Goal: Task Accomplishment & Management: Manage account settings

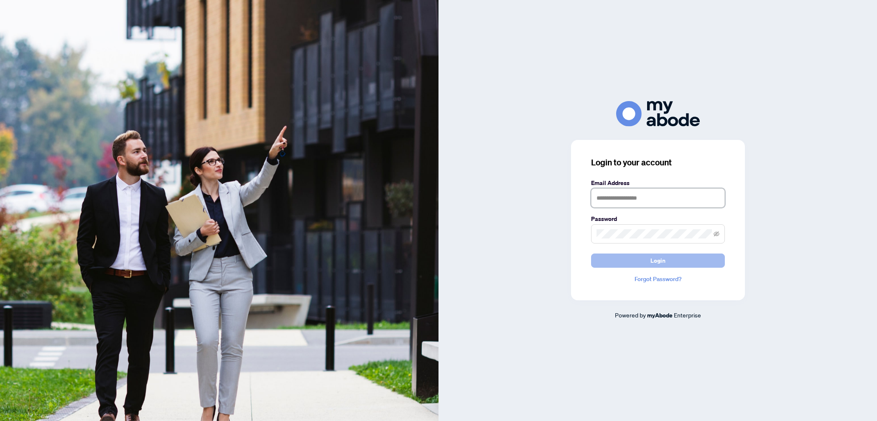
type input "**********"
click at [647, 260] on button "Login" at bounding box center [658, 261] width 134 height 14
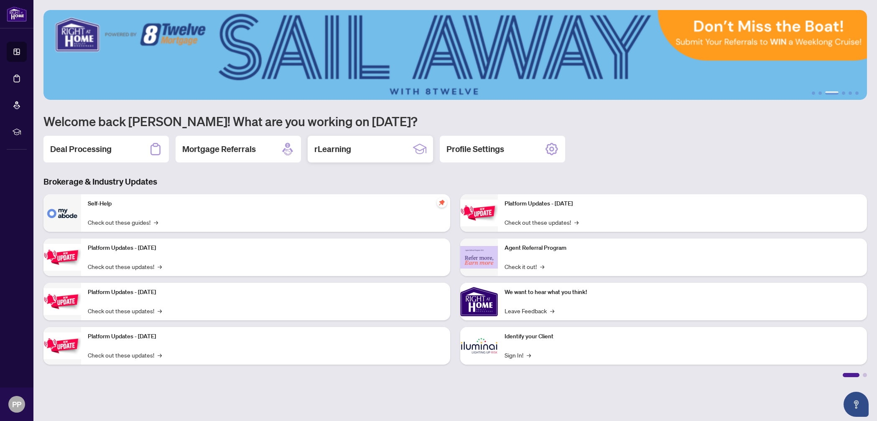
click at [341, 143] on div "rLearning" at bounding box center [370, 149] width 125 height 27
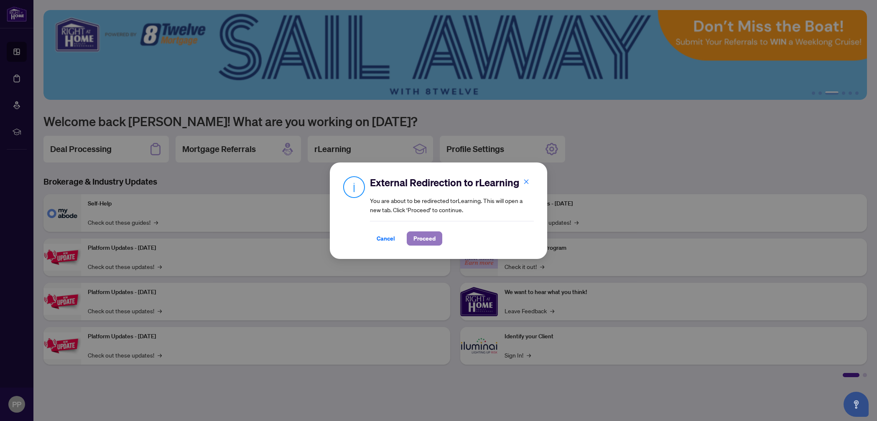
click at [424, 239] on span "Proceed" at bounding box center [424, 238] width 22 height 13
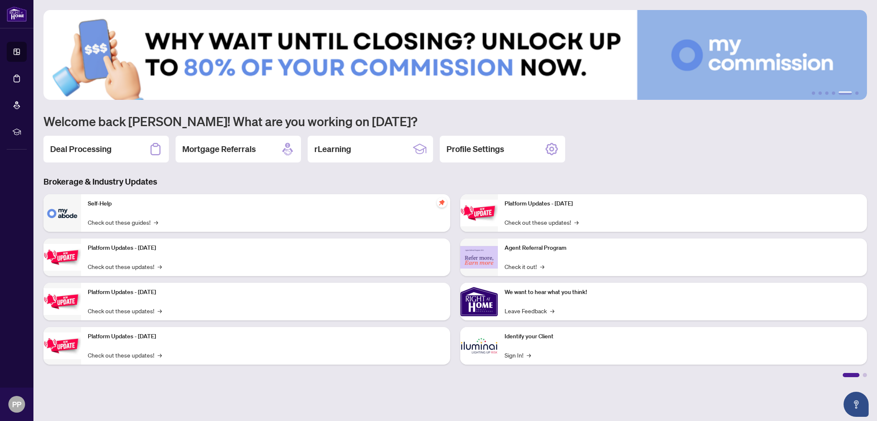
click at [101, 150] on h2 "Deal Processing" at bounding box center [80, 149] width 61 height 12
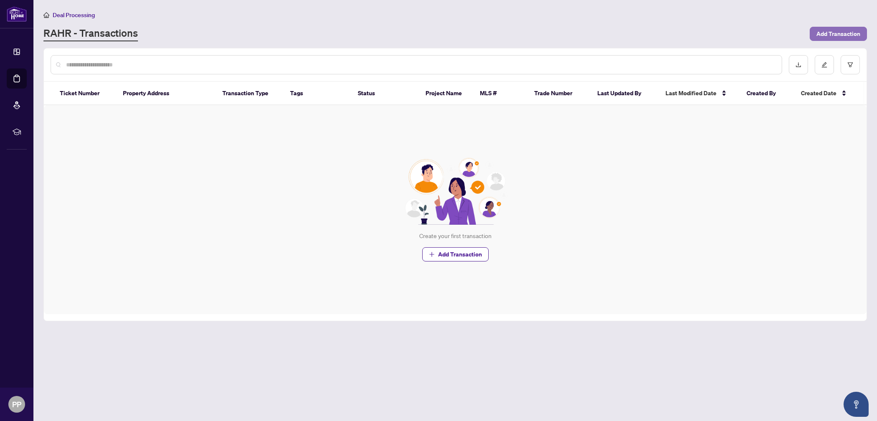
click at [830, 33] on span "Add Transaction" at bounding box center [838, 33] width 44 height 13
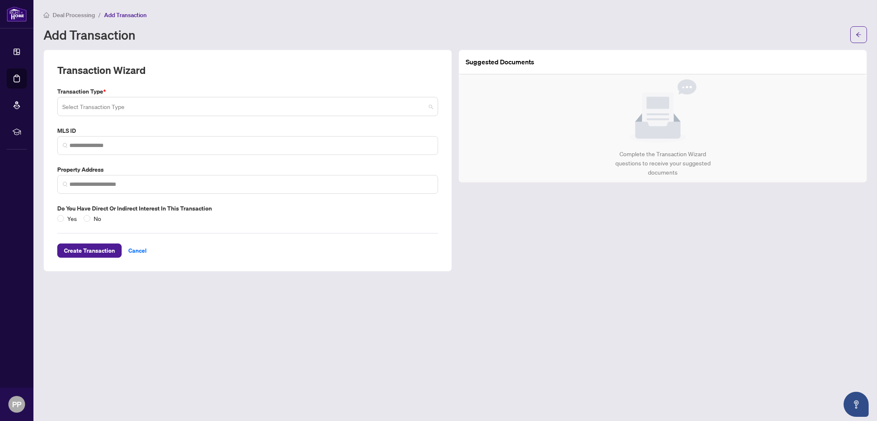
click at [147, 102] on input "search" at bounding box center [243, 108] width 363 height 18
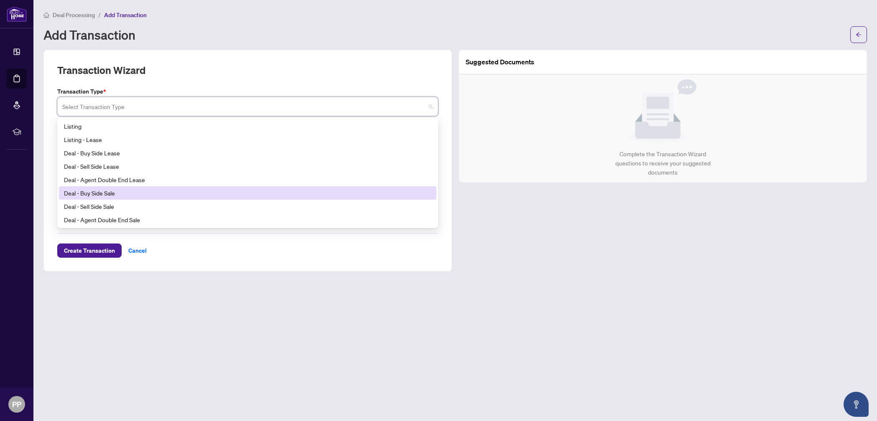
click at [115, 194] on div "Deal - Buy Side Sale" at bounding box center [247, 192] width 367 height 9
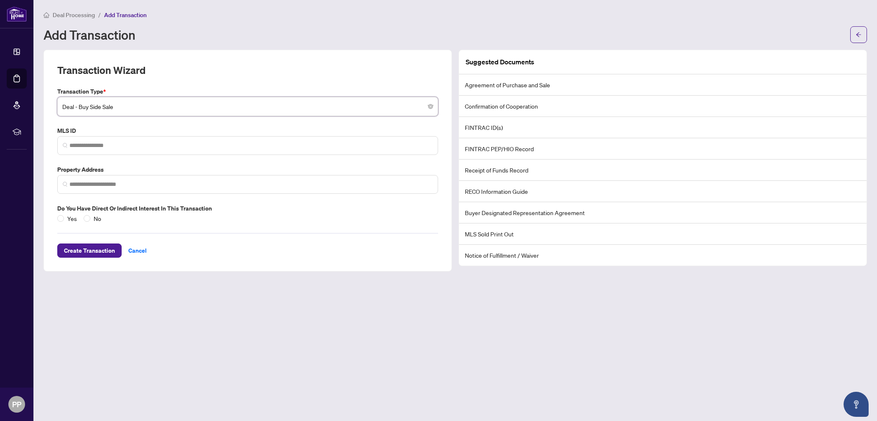
click at [181, 110] on span "Deal - Buy Side Sale" at bounding box center [247, 107] width 371 height 16
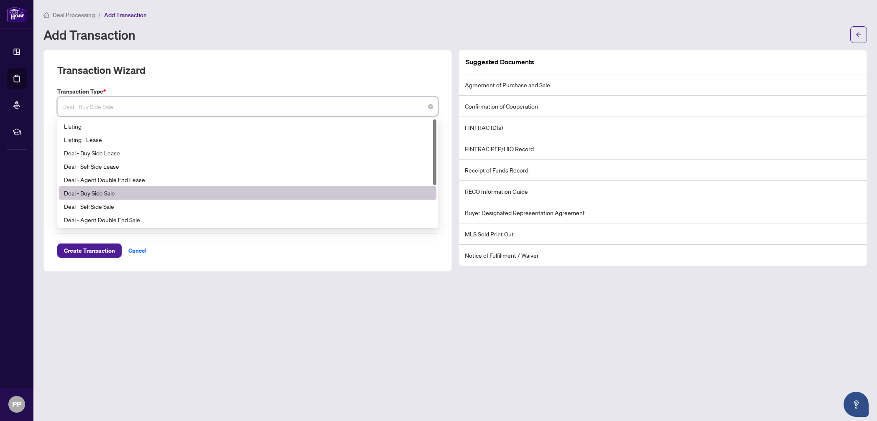
click at [181, 110] on span "Deal - Buy Side Sale" at bounding box center [247, 107] width 371 height 16
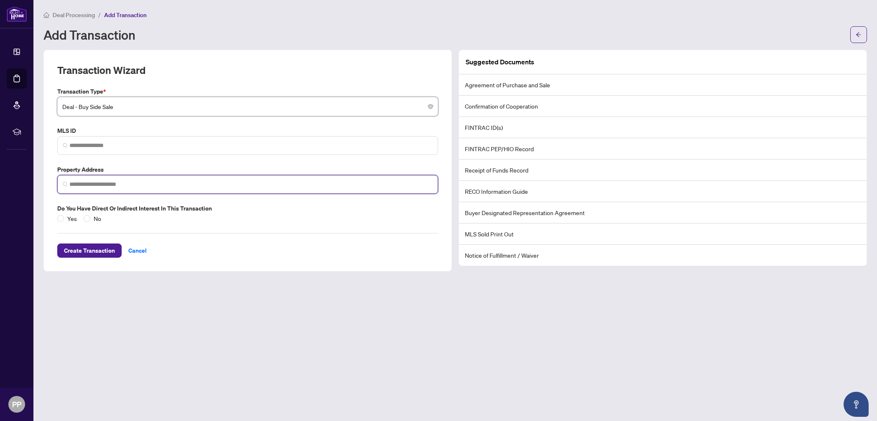
click at [101, 183] on input "search" at bounding box center [250, 184] width 363 height 9
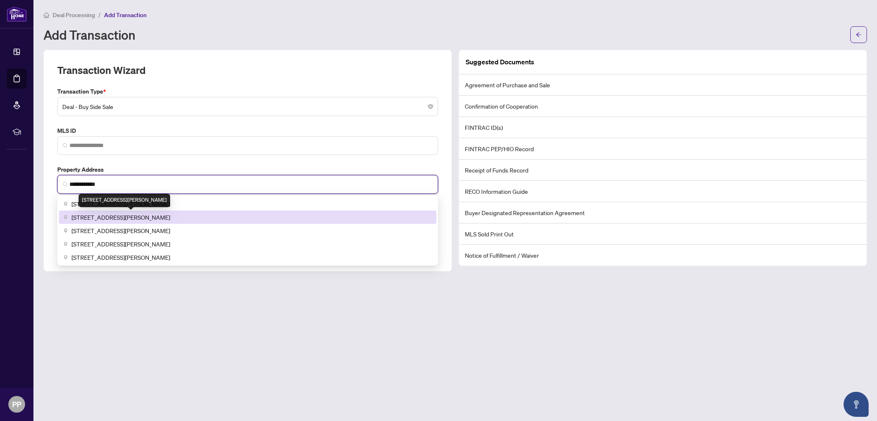
click at [117, 214] on span "63 Beckett Avenue, North York, ON, Canada" at bounding box center [120, 217] width 99 height 9
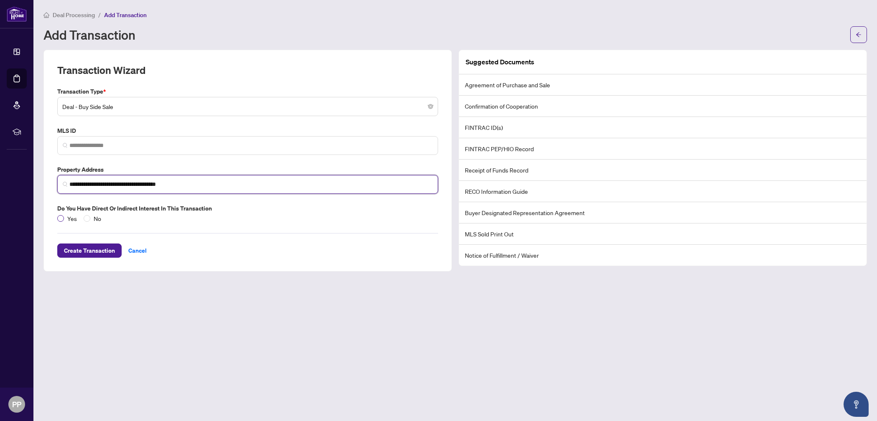
type input "**********"
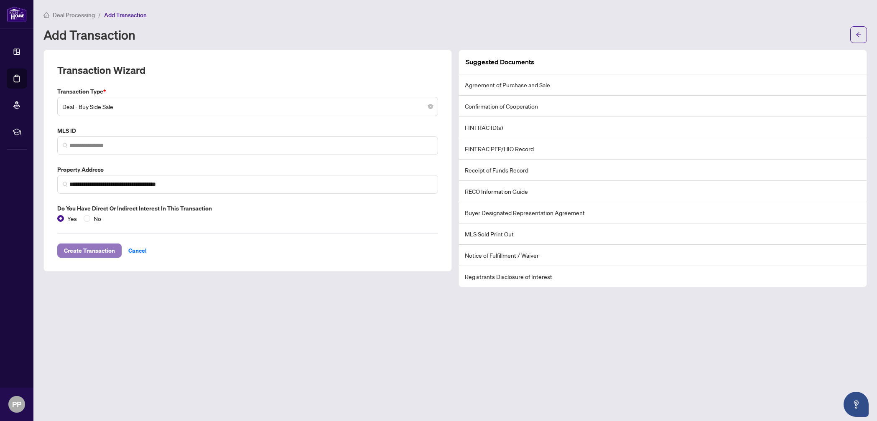
click at [86, 250] on span "Create Transaction" at bounding box center [89, 250] width 51 height 13
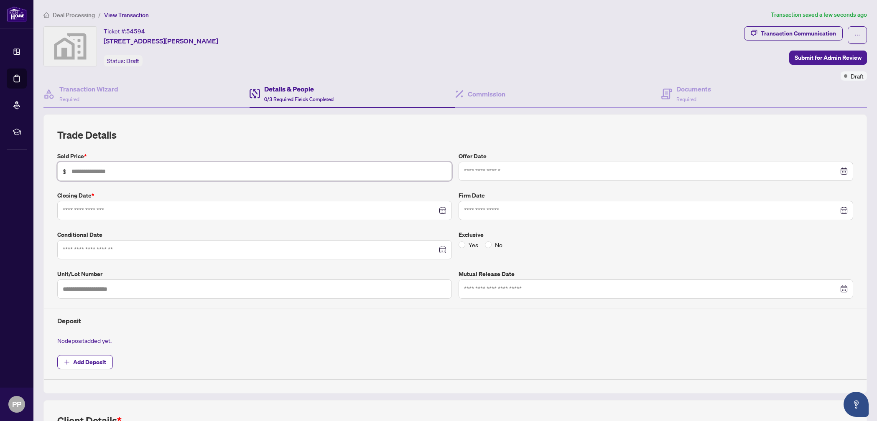
click at [123, 170] on input "text" at bounding box center [258, 171] width 375 height 9
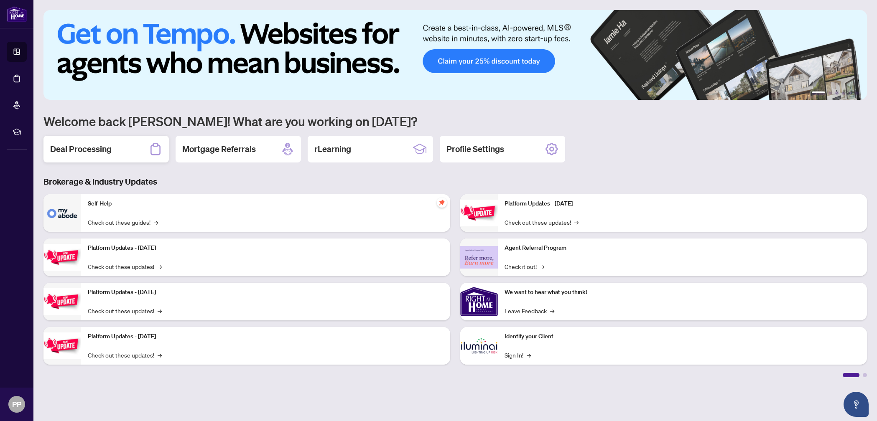
click at [96, 151] on h2 "Deal Processing" at bounding box center [80, 149] width 61 height 12
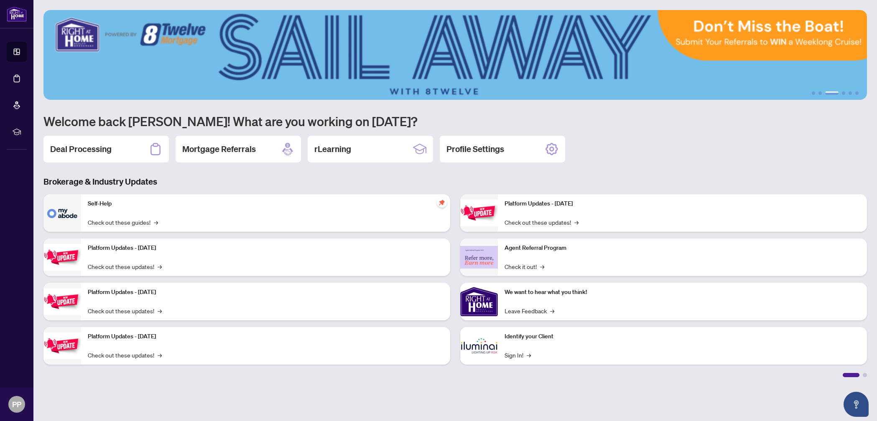
click at [160, 151] on icon at bounding box center [155, 149] width 10 height 12
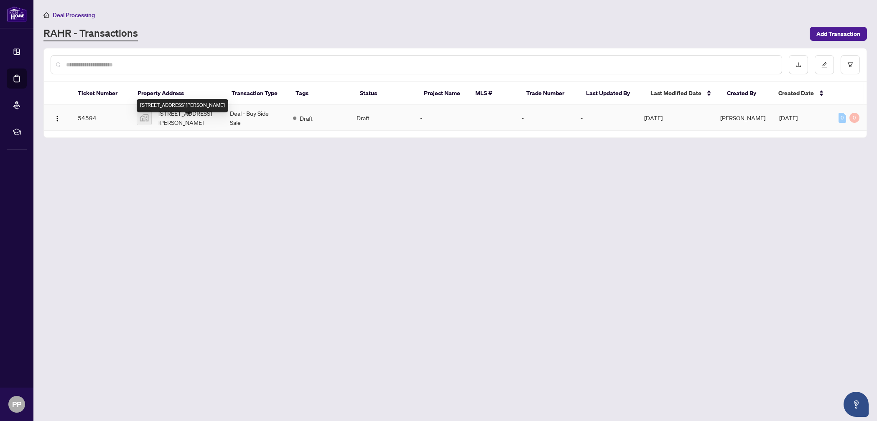
click at [178, 126] on span "63 Beckett Avenue, North York, ON, Canada" at bounding box center [187, 118] width 58 height 18
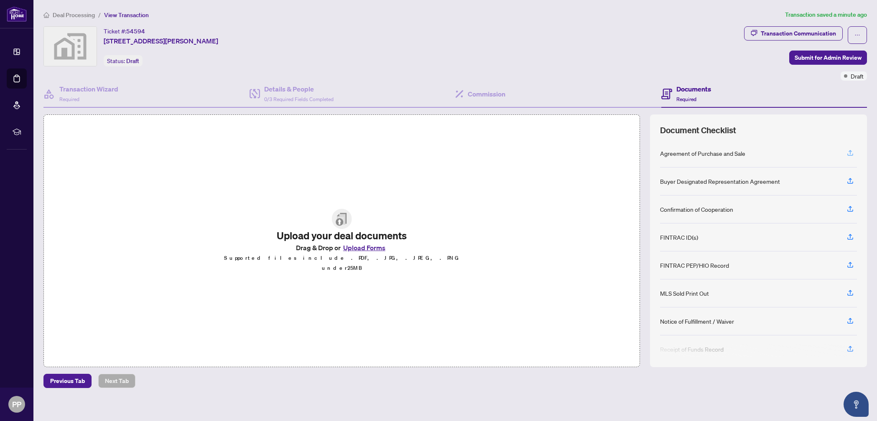
click at [850, 152] on icon "button" at bounding box center [849, 152] width 3 height 4
click at [853, 34] on button "button" at bounding box center [857, 35] width 19 height 18
click at [812, 80] on span "Delete Transaction" at bounding box center [828, 80] width 64 height 9
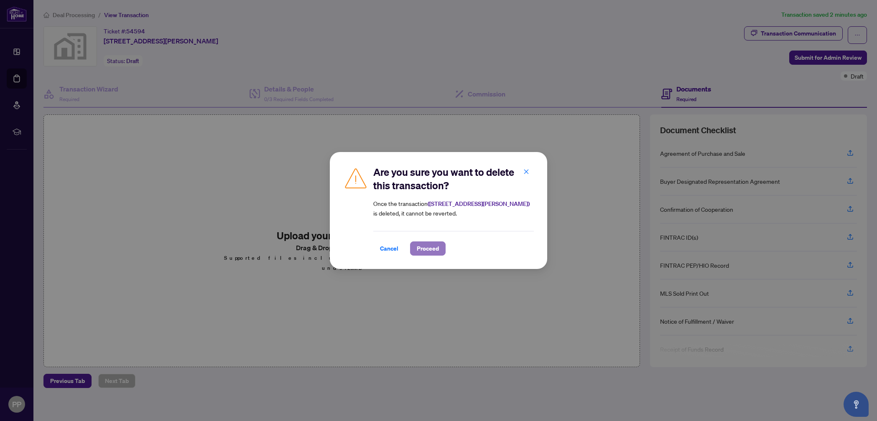
click at [421, 247] on span "Proceed" at bounding box center [428, 248] width 22 height 13
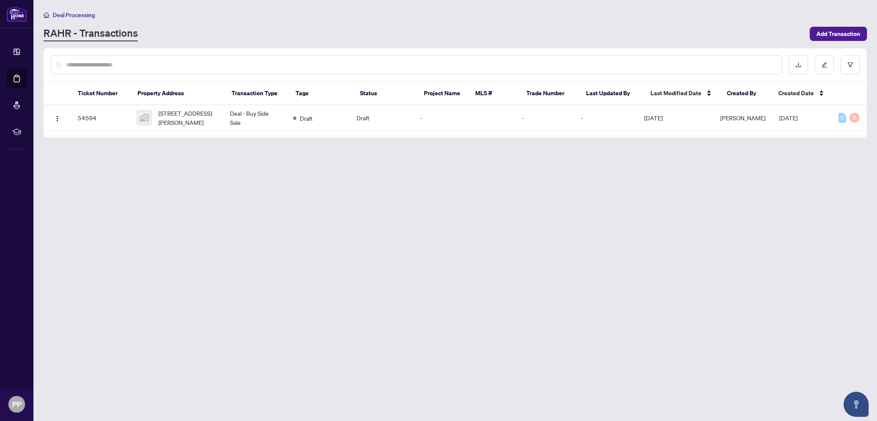
click at [196, 66] on input "text" at bounding box center [420, 64] width 709 height 9
click at [60, 125] on button "button" at bounding box center [57, 117] width 13 height 13
click at [69, 183] on span "Delete Transaction" at bounding box center [97, 183] width 80 height 9
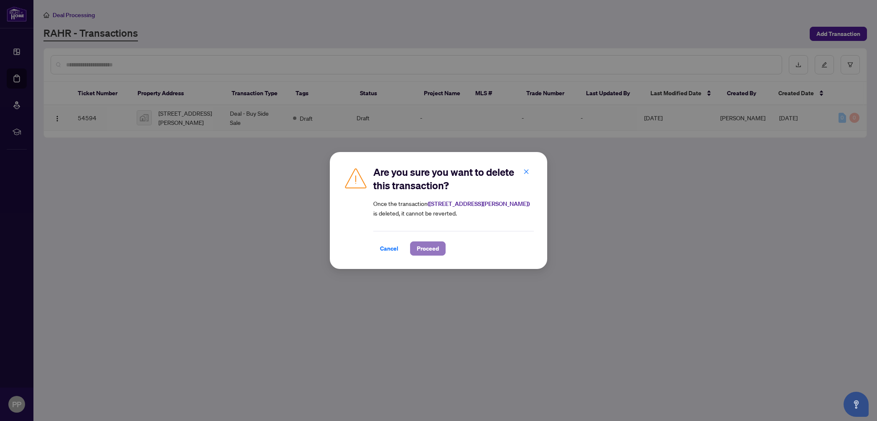
click at [429, 249] on span "Proceed" at bounding box center [428, 248] width 22 height 13
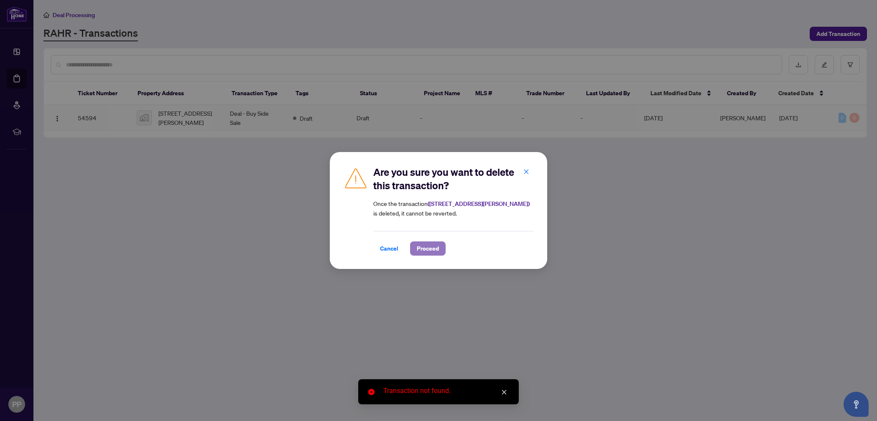
click at [425, 248] on span "Proceed" at bounding box center [428, 248] width 22 height 13
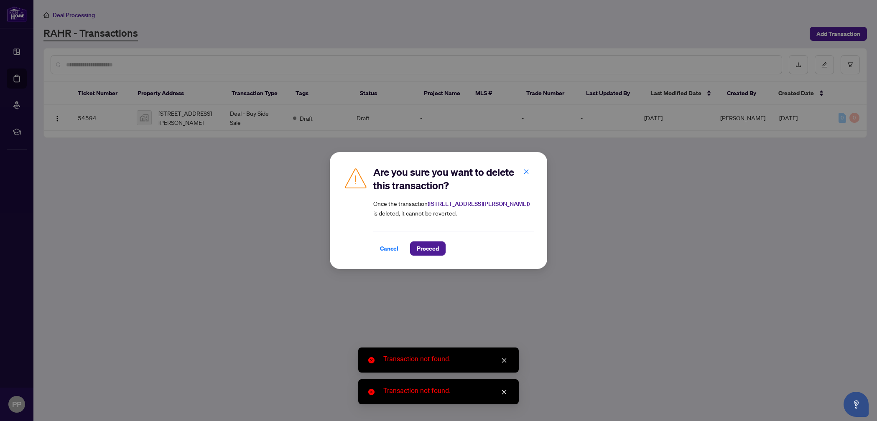
click at [506, 359] on icon "close" at bounding box center [504, 361] width 5 height 5
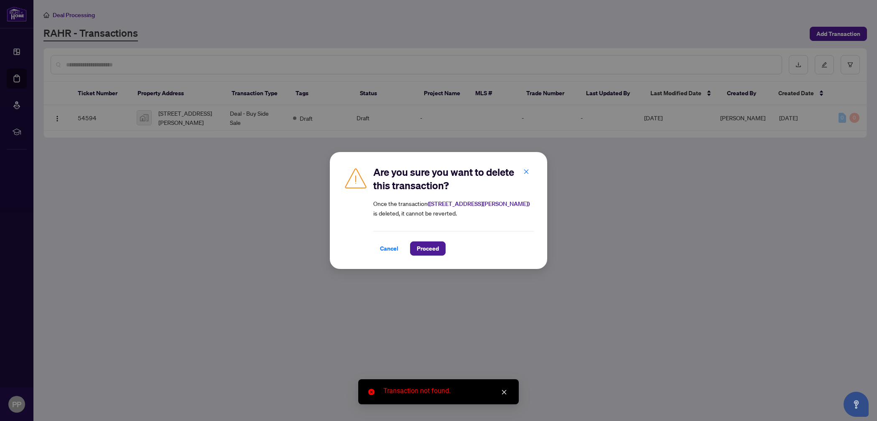
click at [505, 390] on icon "close" at bounding box center [504, 393] width 6 height 6
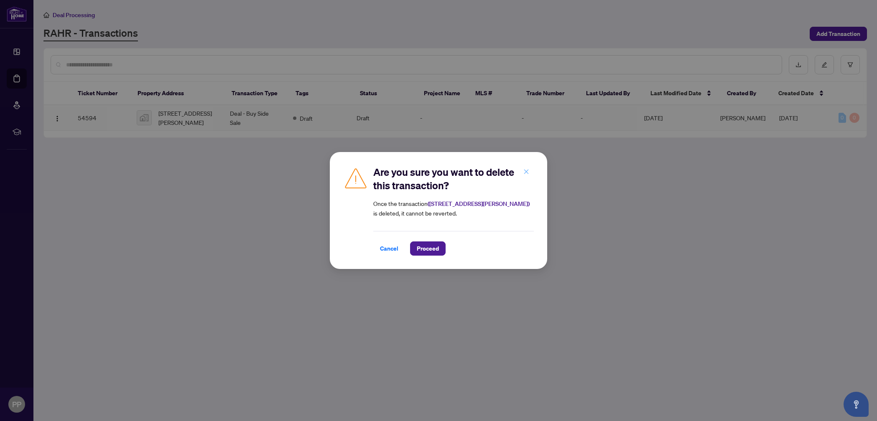
click at [528, 173] on icon "close" at bounding box center [526, 172] width 6 height 6
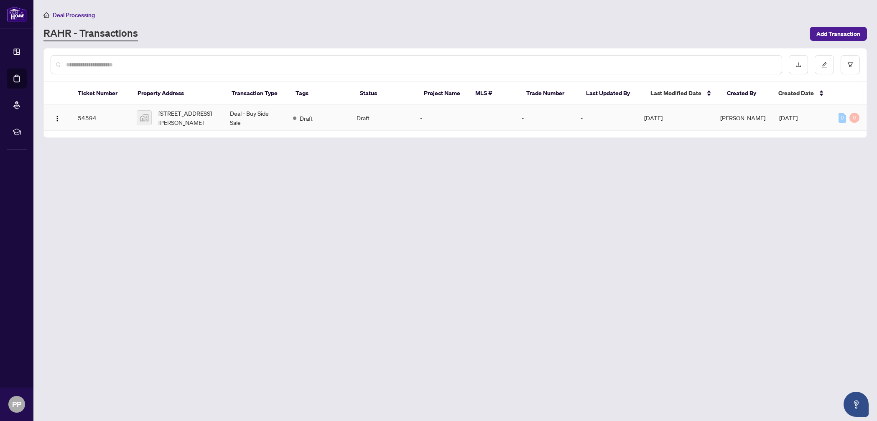
click at [256, 123] on td "Deal - Buy Side Sale" at bounding box center [255, 117] width 64 height 25
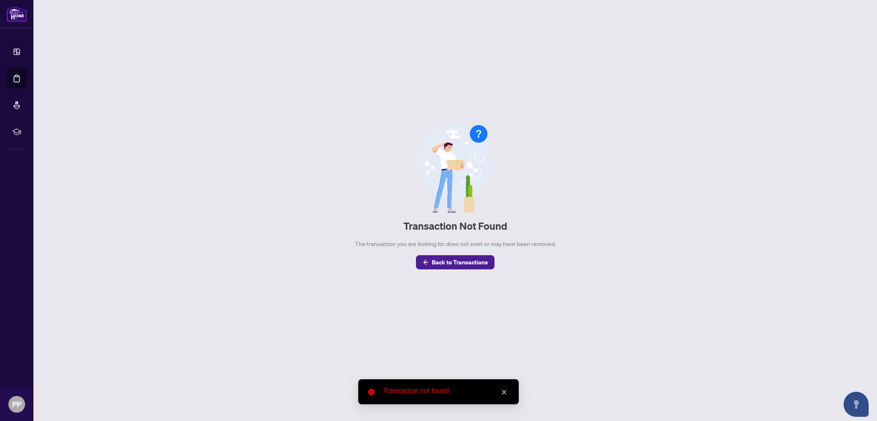
click at [428, 261] on icon "arrow-left" at bounding box center [426, 263] width 6 height 6
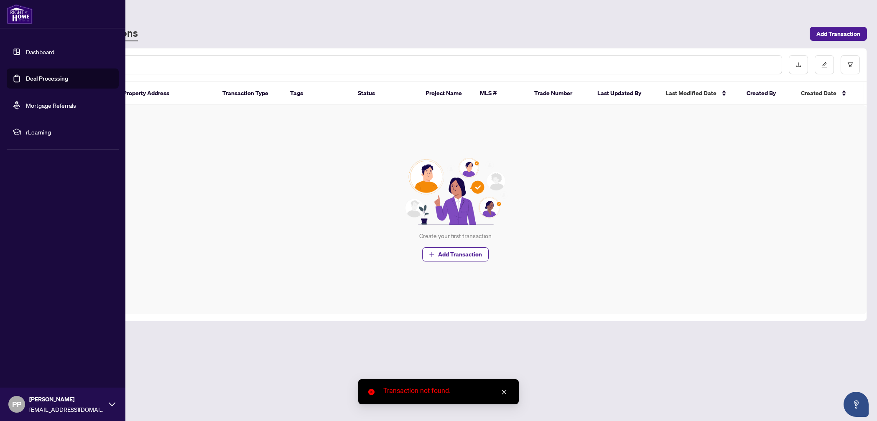
click at [34, 53] on link "Dashboard" at bounding box center [40, 52] width 28 height 8
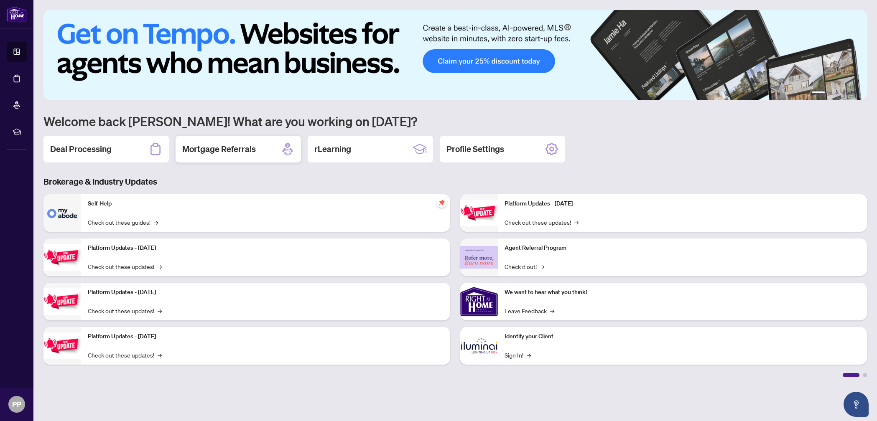
click at [213, 148] on h2 "Mortgage Referrals" at bounding box center [219, 149] width 74 height 12
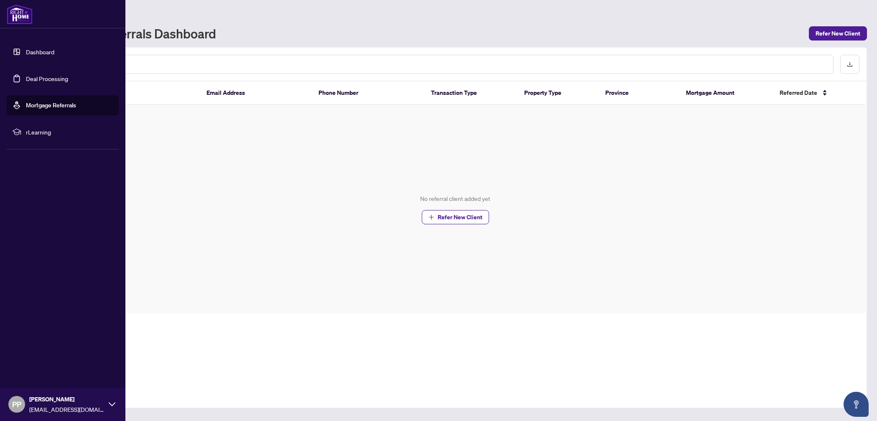
click at [28, 131] on span "rLearning" at bounding box center [69, 131] width 87 height 9
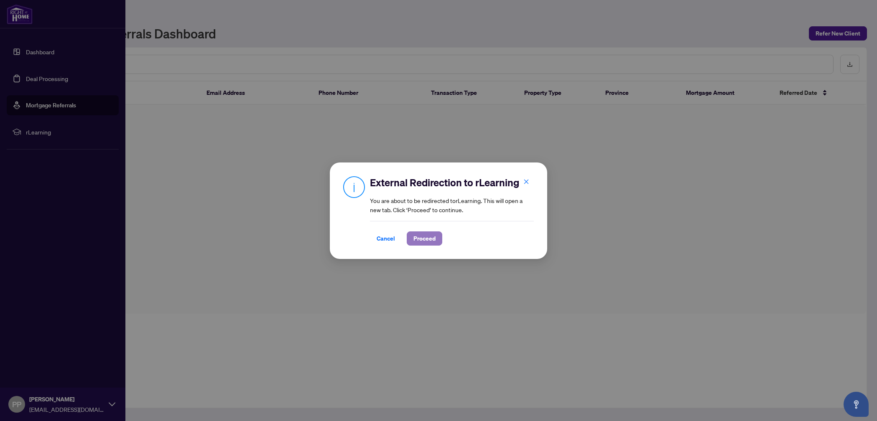
click at [429, 238] on span "Proceed" at bounding box center [424, 238] width 22 height 13
